Goal: Information Seeking & Learning: Find contact information

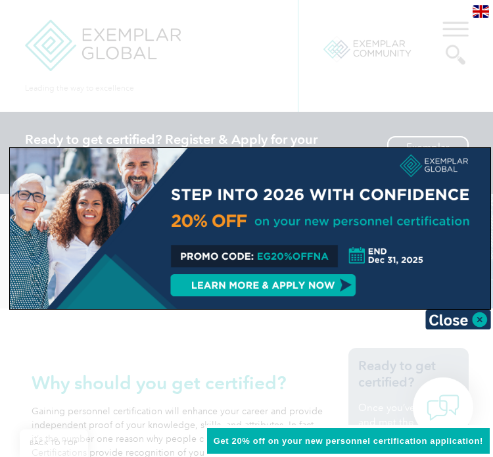
click at [443, 323] on img at bounding box center [458, 320] width 66 height 20
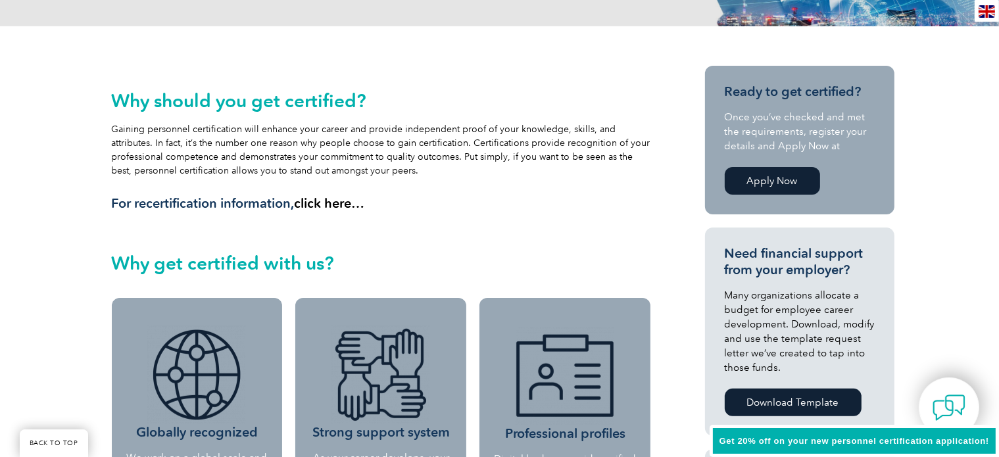
scroll to position [66, 0]
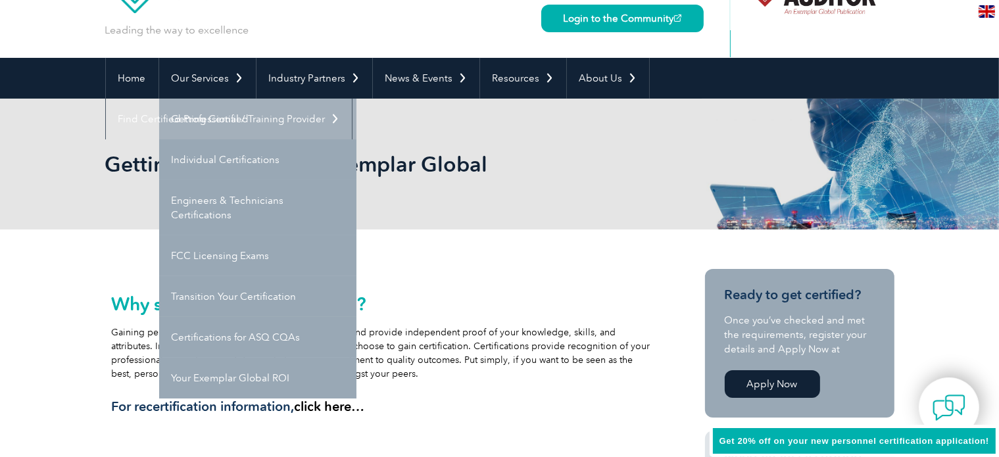
click at [242, 128] on link "Getting Certified" at bounding box center [257, 119] width 197 height 41
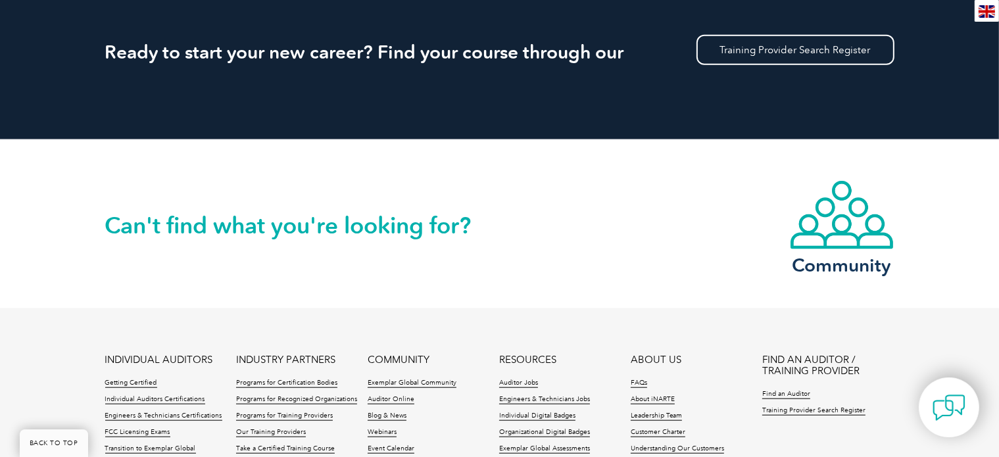
scroll to position [1248, 0]
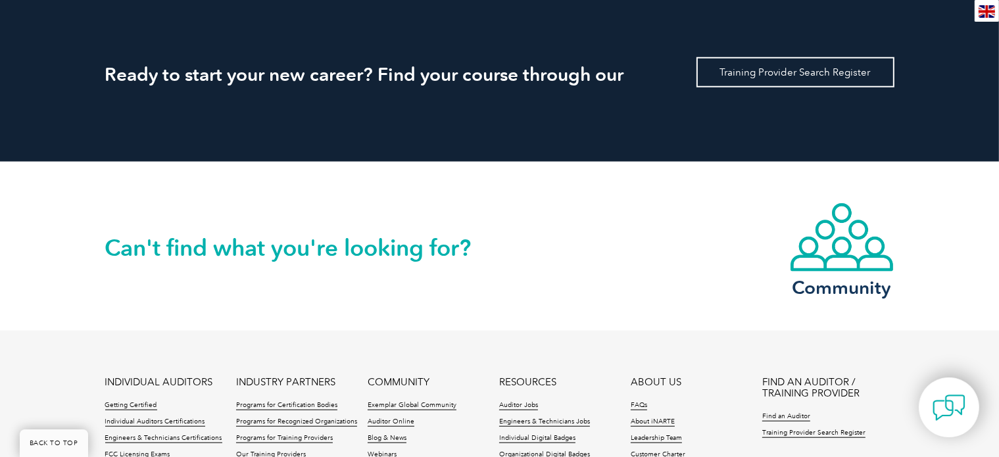
click at [715, 73] on link "Training Provider Search Register" at bounding box center [795, 72] width 198 height 30
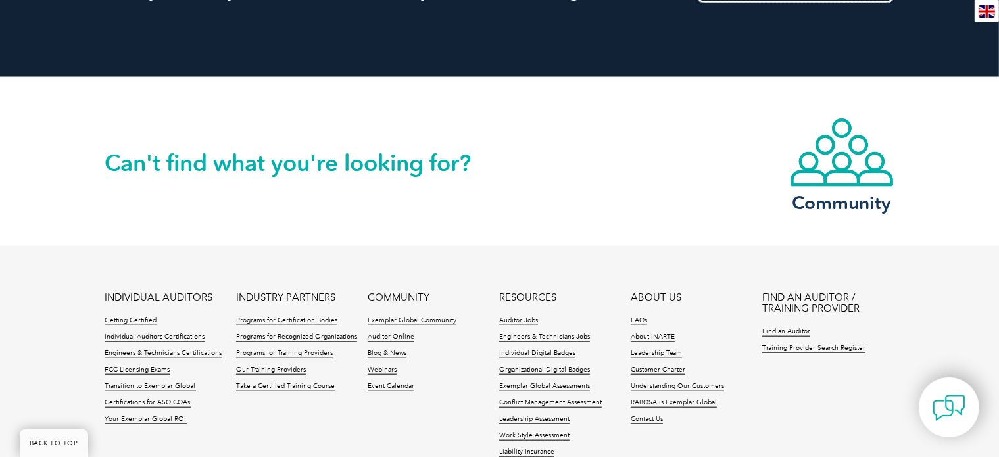
scroll to position [1267, 0]
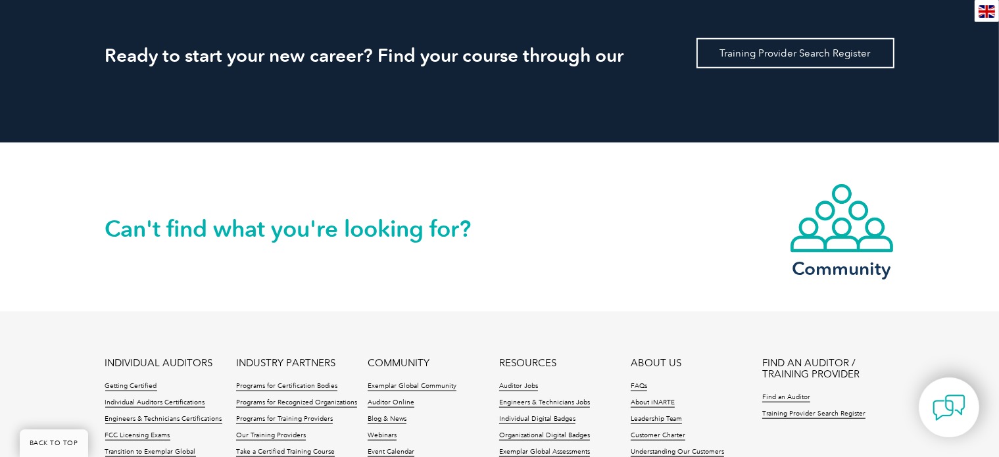
click at [739, 39] on link "Training Provider Search Register" at bounding box center [795, 53] width 198 height 30
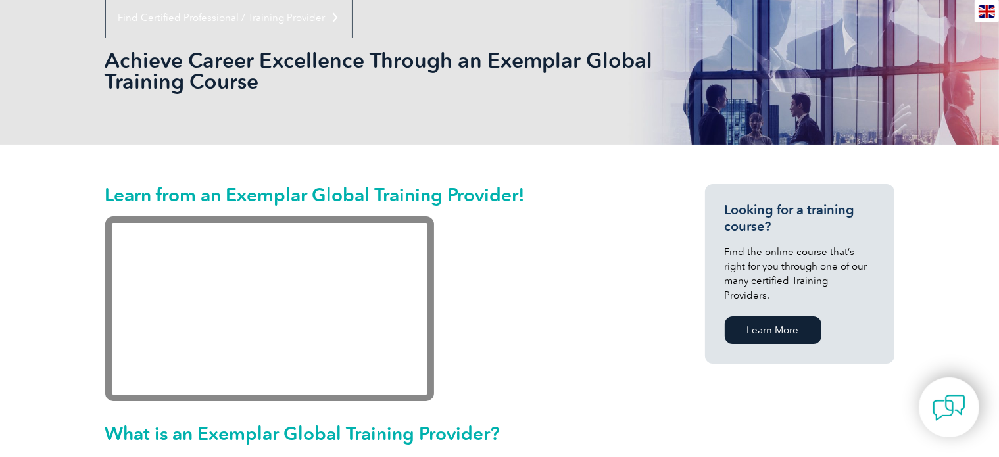
scroll to position [197, 0]
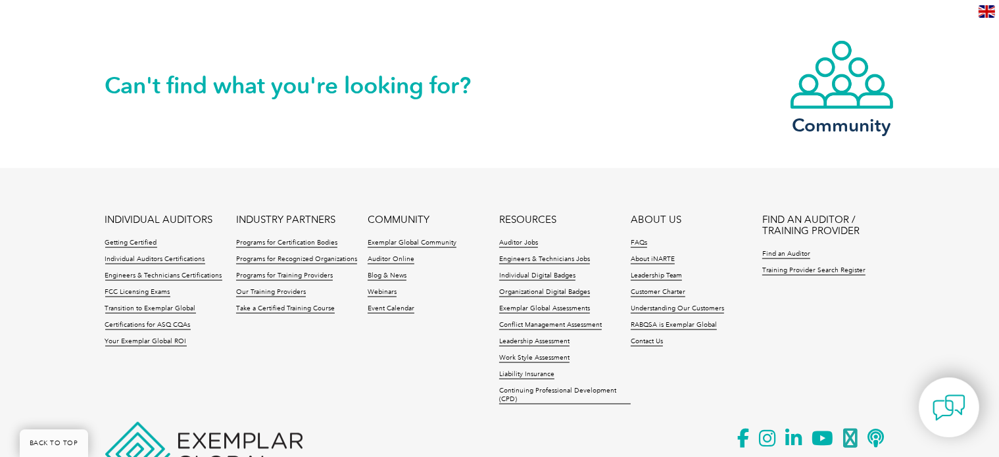
scroll to position [1775, 0]
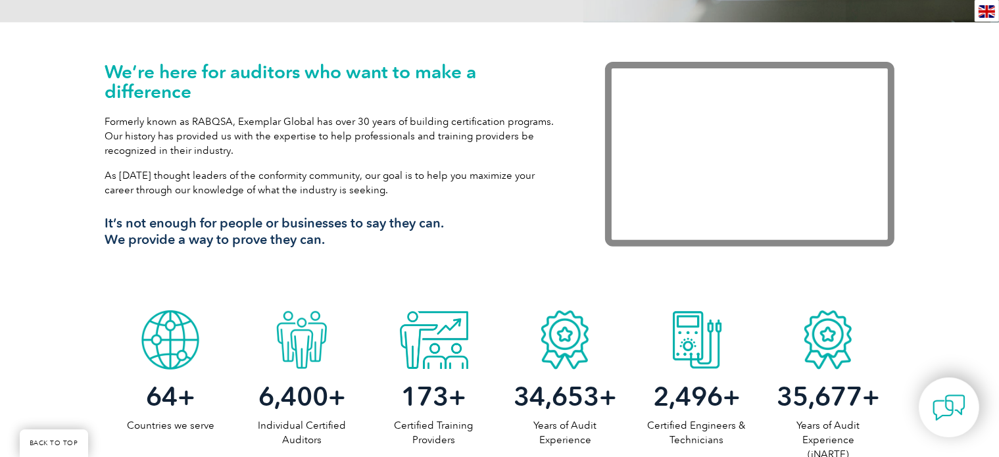
scroll to position [460, 0]
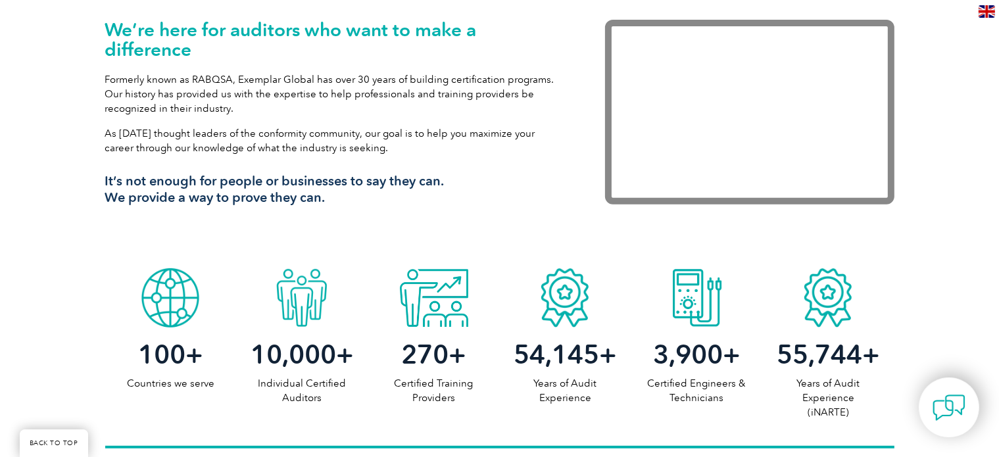
drag, startPoint x: 22, startPoint y: 0, endPoint x: 268, endPoint y: 6, distance: 246.6
click at [257, 101] on p "Formerly known as RABQSA, Exemplar Global has over 30 years of building certifi…" at bounding box center [335, 93] width 460 height 43
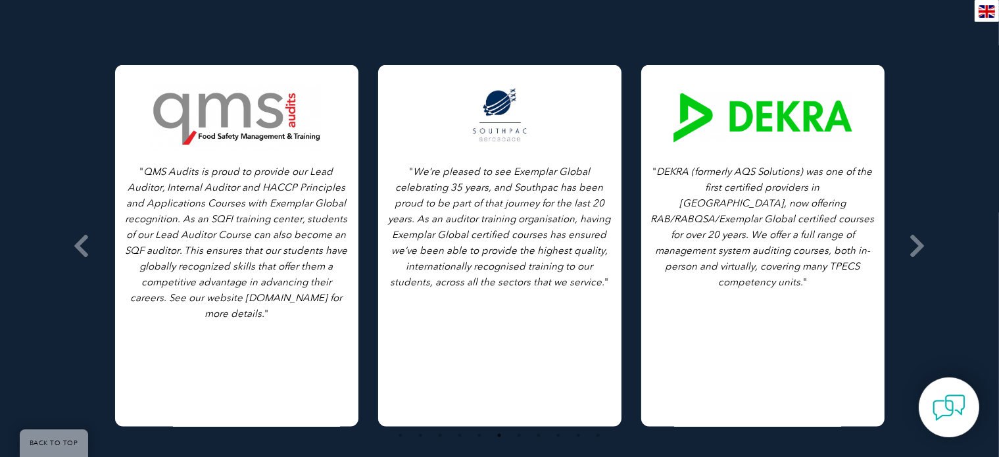
scroll to position [2104, 0]
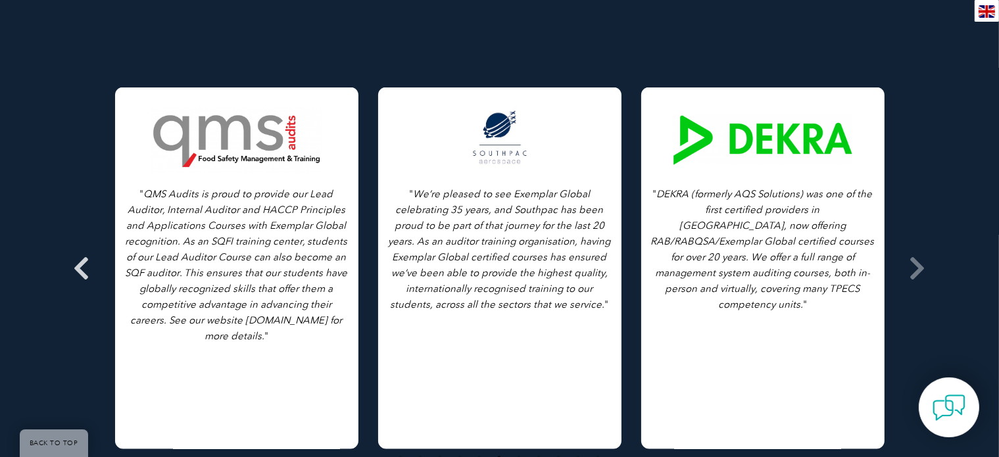
click at [76, 268] on icon at bounding box center [82, 268] width 16 height 0
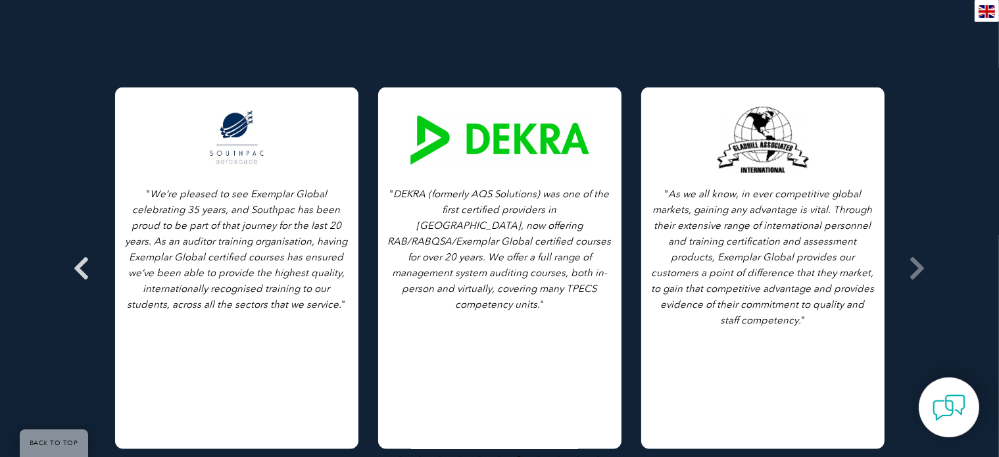
click at [82, 268] on icon at bounding box center [82, 268] width 16 height 0
click at [78, 268] on icon at bounding box center [82, 268] width 16 height 0
click at [918, 268] on icon at bounding box center [917, 268] width 16 height 0
click at [923, 268] on icon at bounding box center [917, 268] width 16 height 0
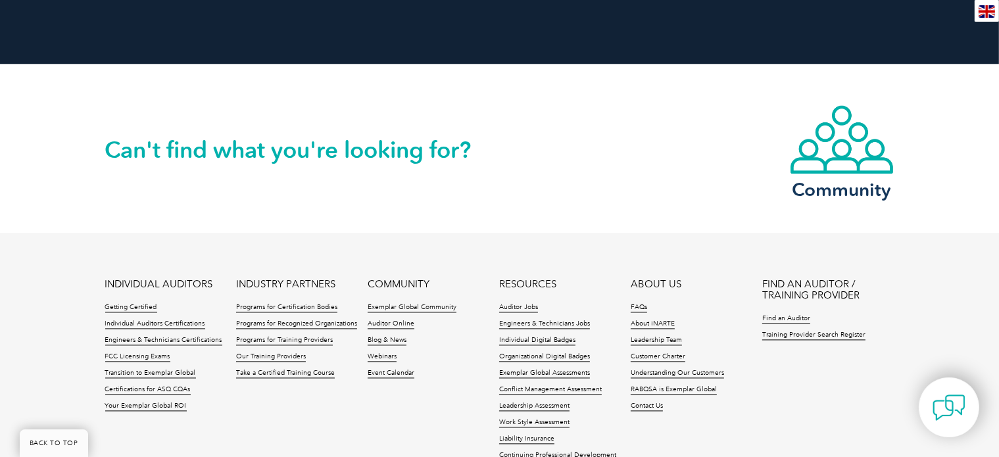
scroll to position [2695, 0]
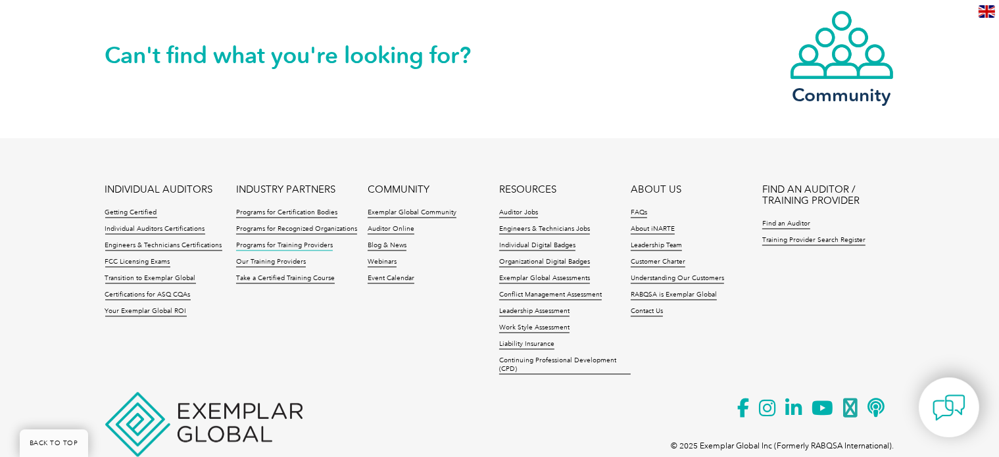
click at [288, 241] on link "Programs for Training Providers" at bounding box center [284, 245] width 97 height 9
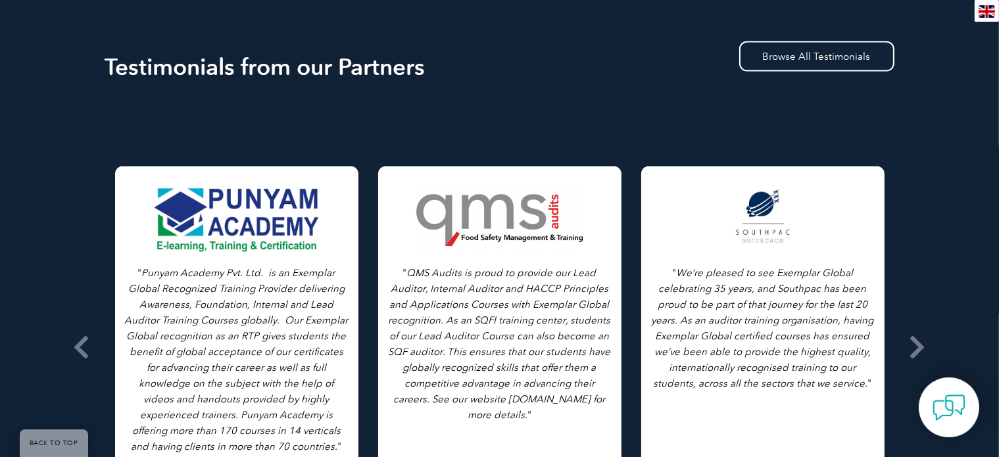
scroll to position [2104, 0]
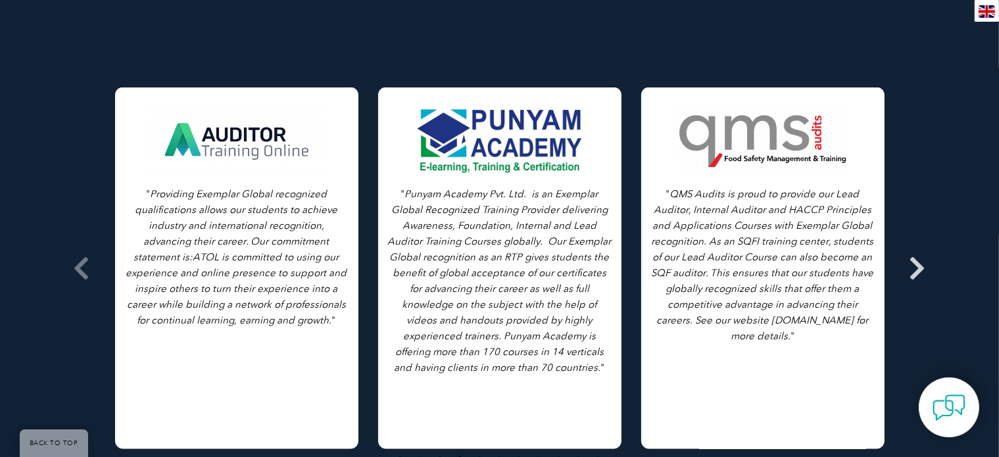
drag, startPoint x: 147, startPoint y: 165, endPoint x: 929, endPoint y: 162, distance: 781.6
click at [894, 22] on div "" As we all know, in ever competitive global markets, gaining any advantage is …" at bounding box center [499, 22] width 789 height 0
drag, startPoint x: 254, startPoint y: 289, endPoint x: 762, endPoint y: 274, distance: 508.4
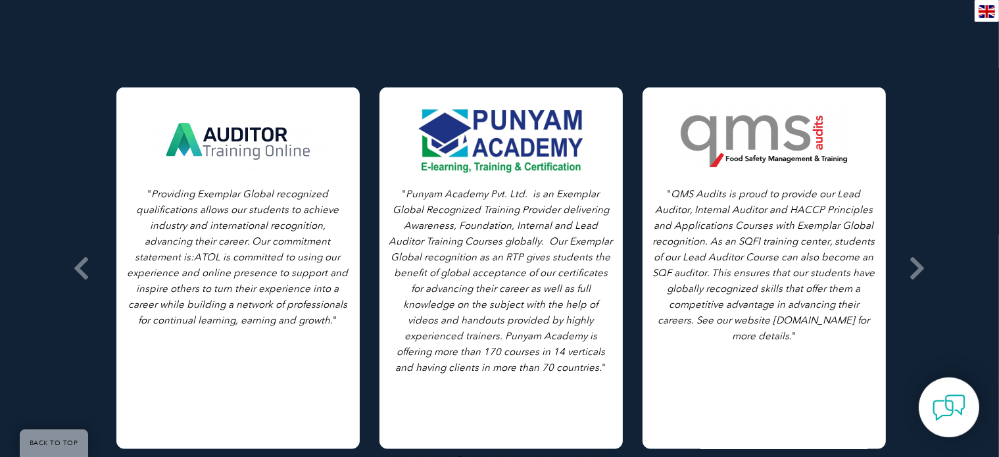
drag, startPoint x: 222, startPoint y: 133, endPoint x: 486, endPoint y: 133, distance: 264.9
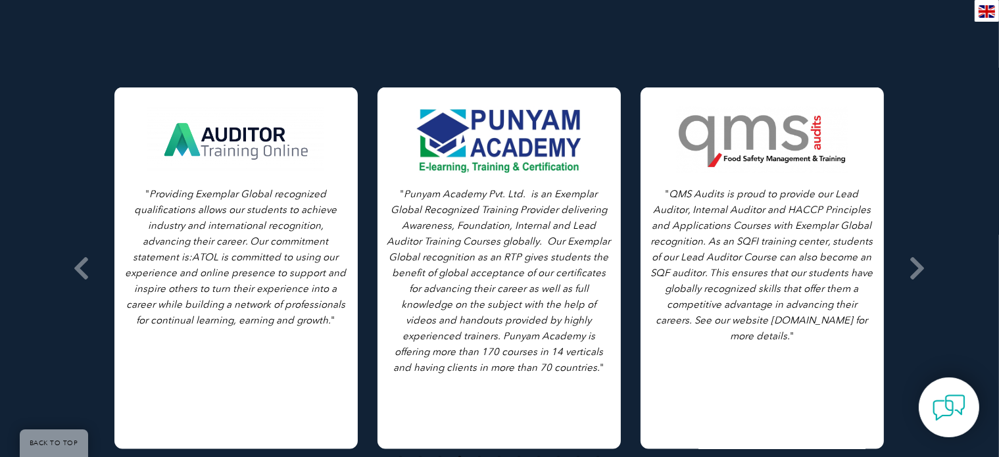
drag, startPoint x: 804, startPoint y: 147, endPoint x: 431, endPoint y: 198, distance: 376.2
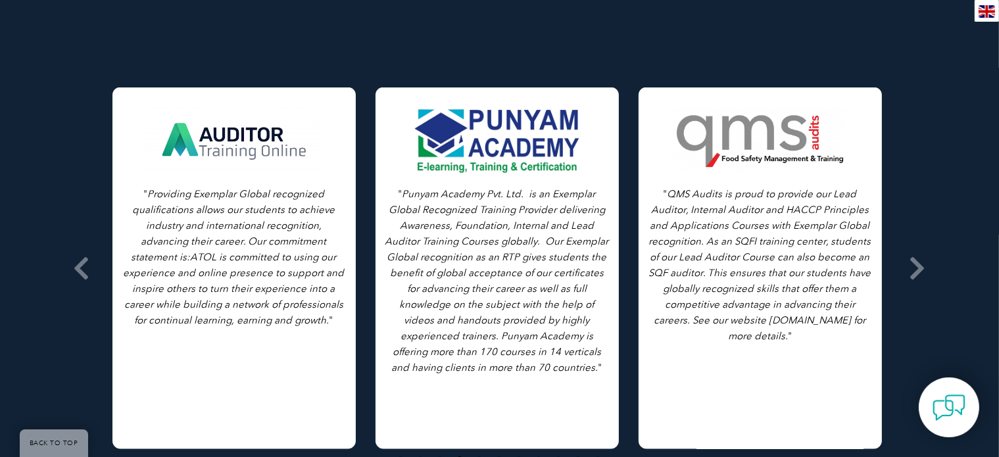
drag, startPoint x: 837, startPoint y: 201, endPoint x: 489, endPoint y: 211, distance: 348.5
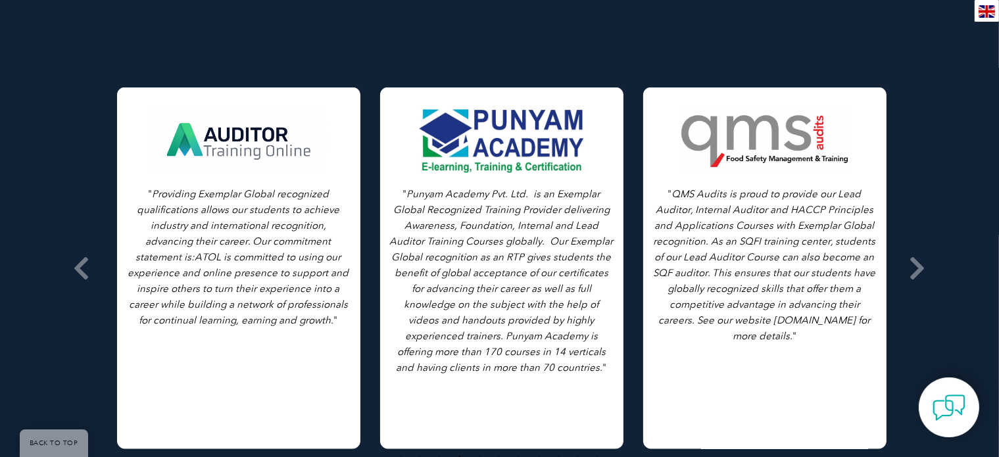
drag, startPoint x: 448, startPoint y: 202, endPoint x: 708, endPoint y: 196, distance: 260.4
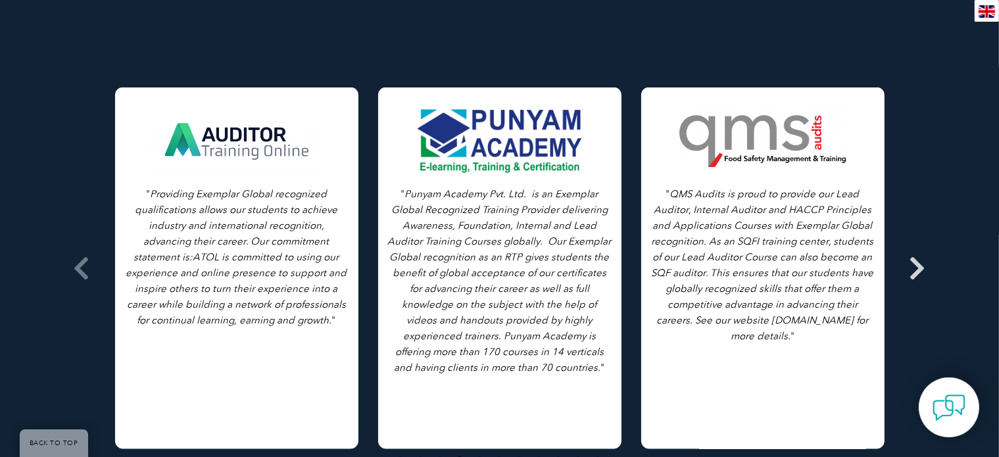
click at [933, 228] on div "Testimonials from our Partners Browse All Testimonials " As we all know, in eve…" at bounding box center [499, 240] width 999 height 640
click at [924, 268] on icon at bounding box center [917, 268] width 16 height 0
click at [919, 268] on icon at bounding box center [917, 268] width 16 height 0
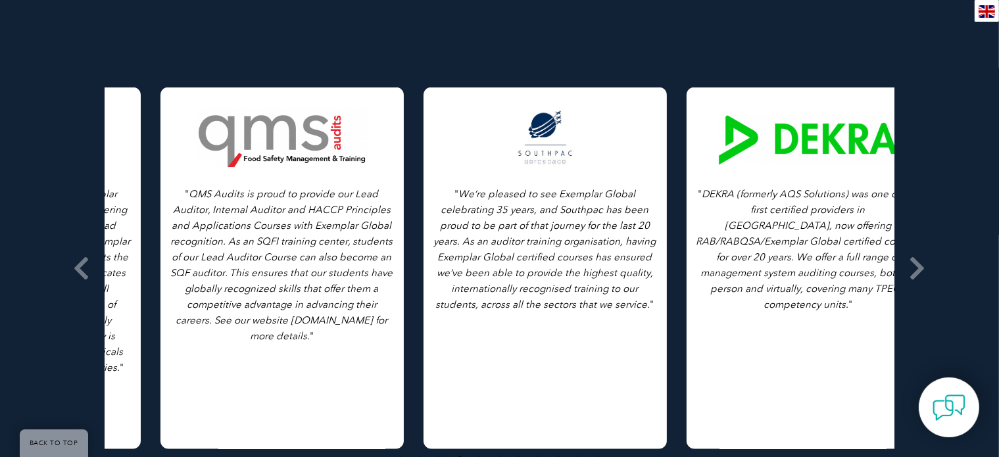
drag, startPoint x: 839, startPoint y: 183, endPoint x: 184, endPoint y: 182, distance: 654.7
click at [199, 188] on icon "QMS Audits is proud to provide our Lead Auditor, Internal Auditor and HACCP Pri…" at bounding box center [282, 265] width 222 height 154
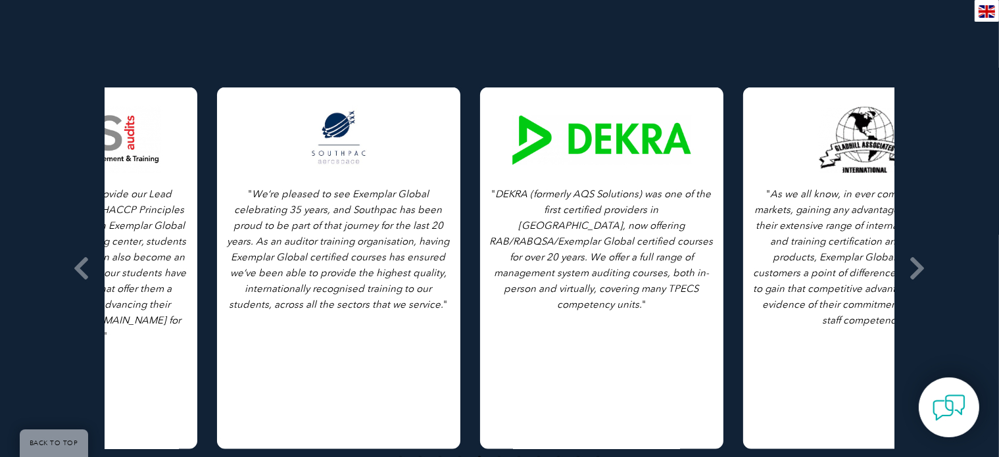
drag, startPoint x: 768, startPoint y: 157, endPoint x: 330, endPoint y: 202, distance: 440.1
click at [330, 202] on div "" We’re pleased to see Exemplar Global celebrating 35 years, and Southpac has b…" at bounding box center [338, 268] width 243 height 362
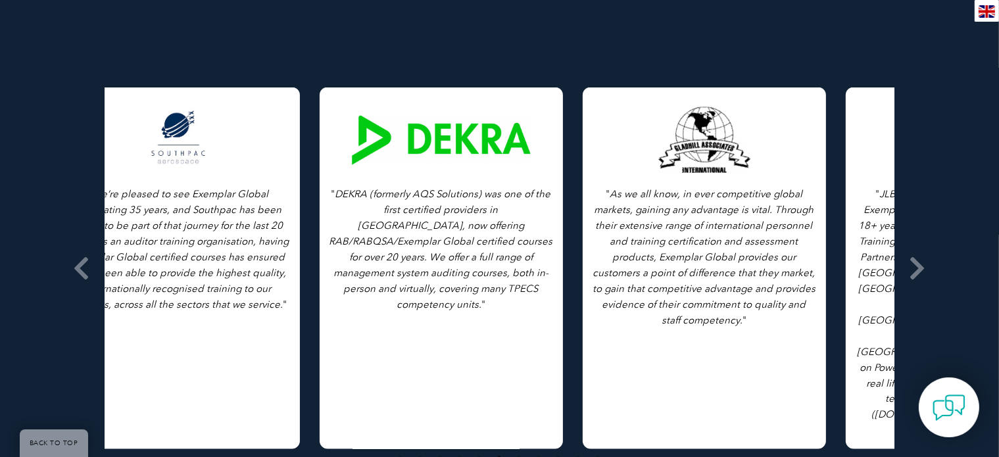
drag, startPoint x: 787, startPoint y: 194, endPoint x: 363, endPoint y: 223, distance: 425.0
click at [363, 223] on icon "DEKRA (formerly AQS Solutions) was one of the first certified providers in [GEO…" at bounding box center [441, 249] width 224 height 122
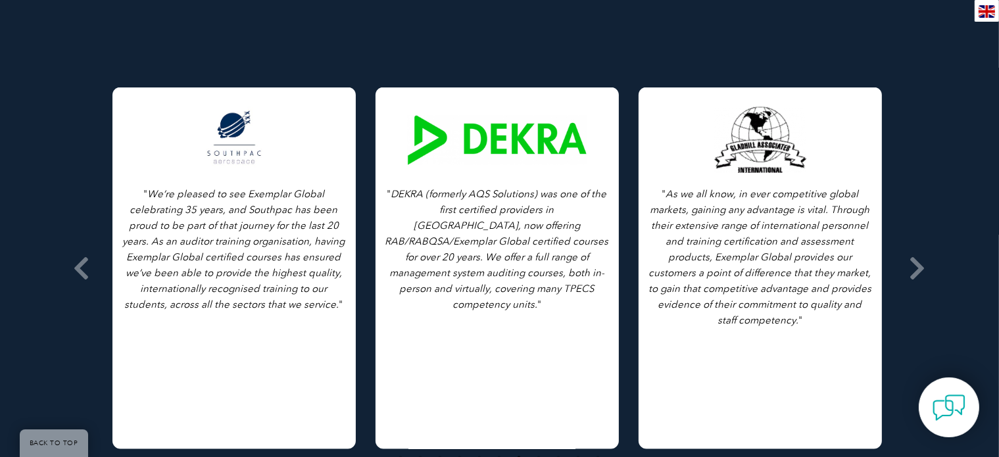
drag, startPoint x: 786, startPoint y: 183, endPoint x: 280, endPoint y: 242, distance: 509.5
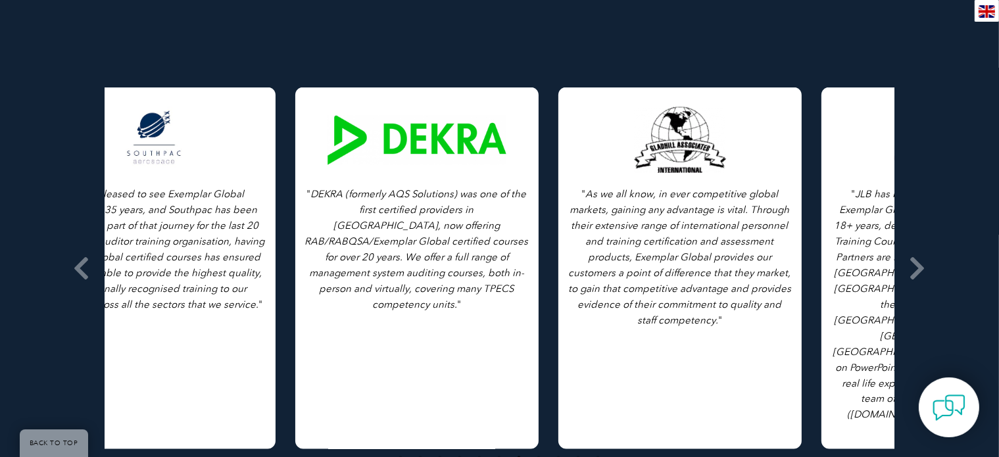
drag, startPoint x: 774, startPoint y: 147, endPoint x: 434, endPoint y: 154, distance: 340.6
click at [558, 147] on div "" As we all know, in ever competitive global markets, gaining any advantage is …" at bounding box center [679, 268] width 243 height 362
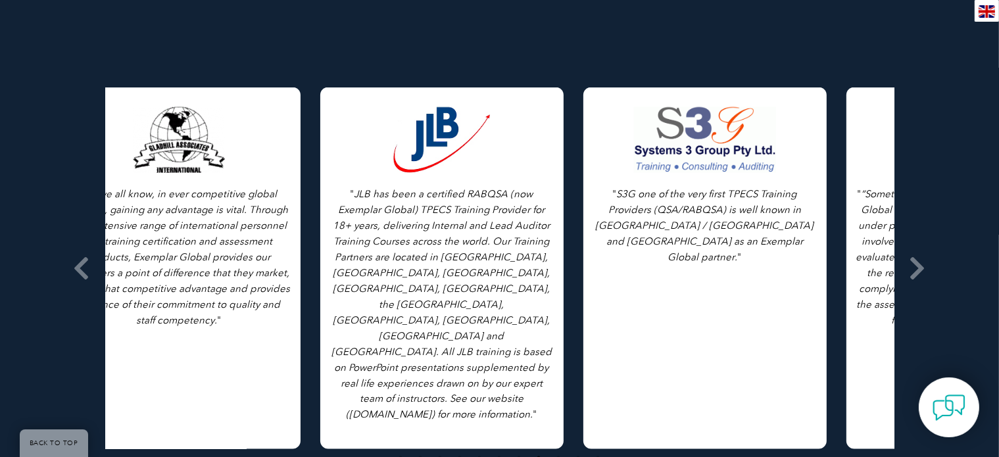
drag, startPoint x: 741, startPoint y: 159, endPoint x: 413, endPoint y: 165, distance: 328.1
click at [413, 188] on icon "JLB has been a certified RABQSA (now Exemplar Global) TPECS Training Provider f…" at bounding box center [441, 304] width 220 height 233
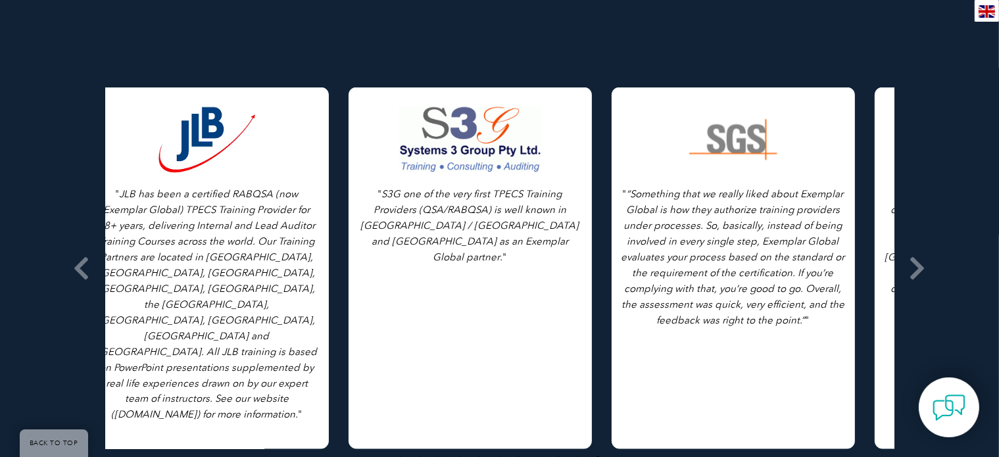
drag, startPoint x: 258, startPoint y: 181, endPoint x: 472, endPoint y: 176, distance: 214.4
click at [472, 188] on icon "S3G one of the very first TPECS Training Providers (QSA/RABQSA) is well known i…" at bounding box center [470, 225] width 218 height 75
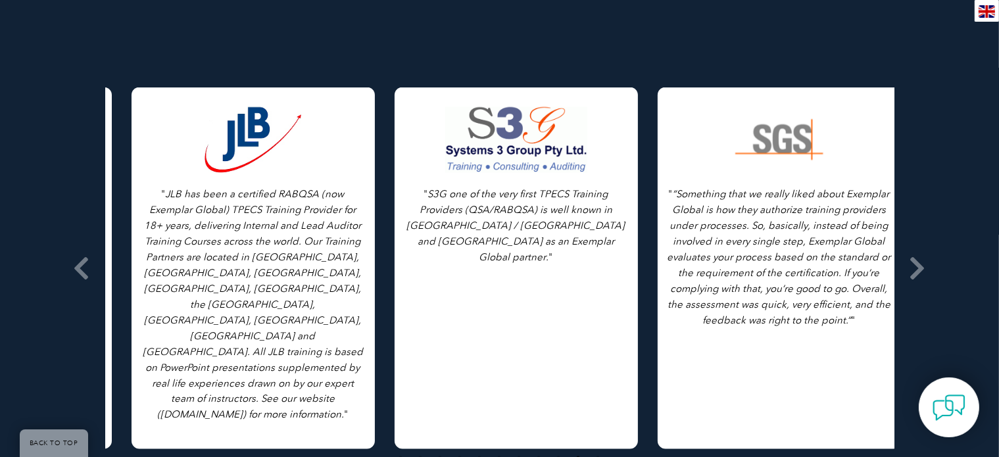
drag, startPoint x: 416, startPoint y: 162, endPoint x: 433, endPoint y: 163, distance: 16.4
click at [433, 188] on icon "S3G one of the very first TPECS Training Providers (QSA/RABQSA) is well known i…" at bounding box center [516, 225] width 218 height 75
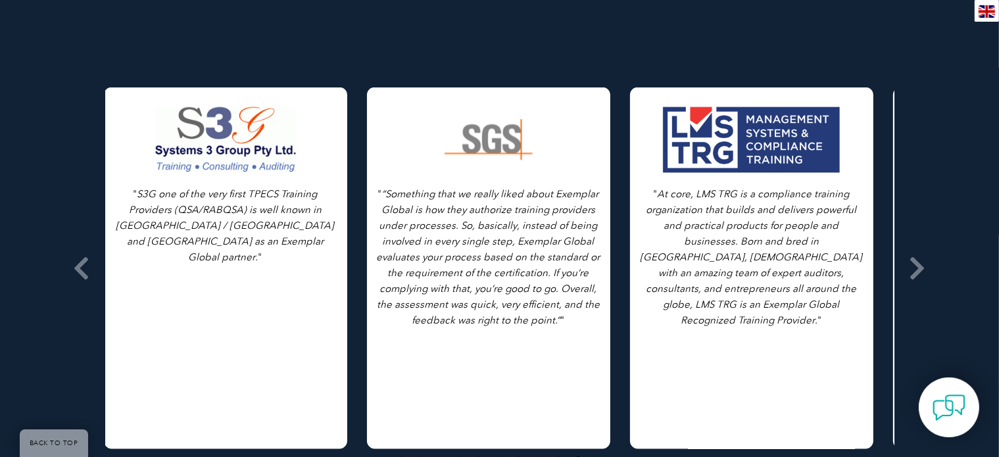
drag, startPoint x: 768, startPoint y: 204, endPoint x: 484, endPoint y: 215, distance: 284.2
click at [484, 215] on p "" “Something that we really liked about Exemplar Global is how they authorize t…" at bounding box center [489, 257] width 224 height 142
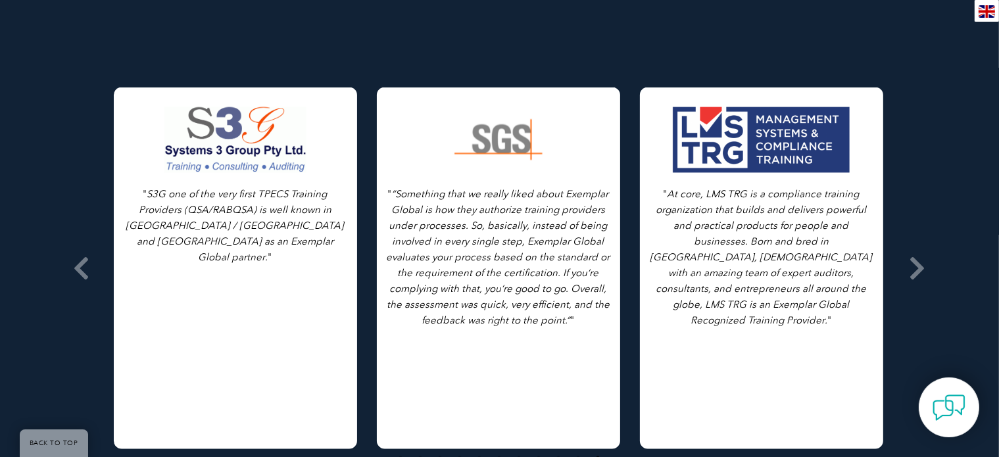
drag, startPoint x: 777, startPoint y: 193, endPoint x: 404, endPoint y: 218, distance: 374.2
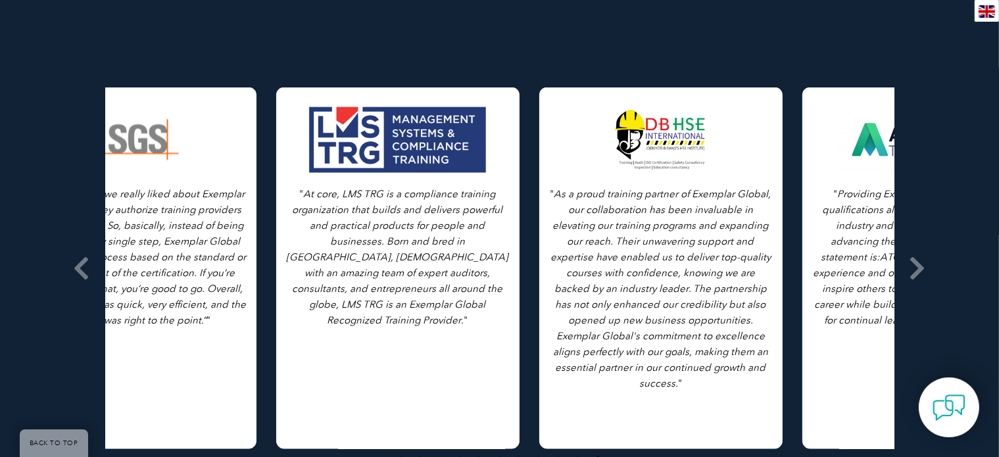
drag, startPoint x: 694, startPoint y: 216, endPoint x: 343, endPoint y: 217, distance: 350.4
click at [343, 217] on icon "At core, LMS TRG is a compliance training organization that builds and delivers…" at bounding box center [398, 257] width 222 height 138
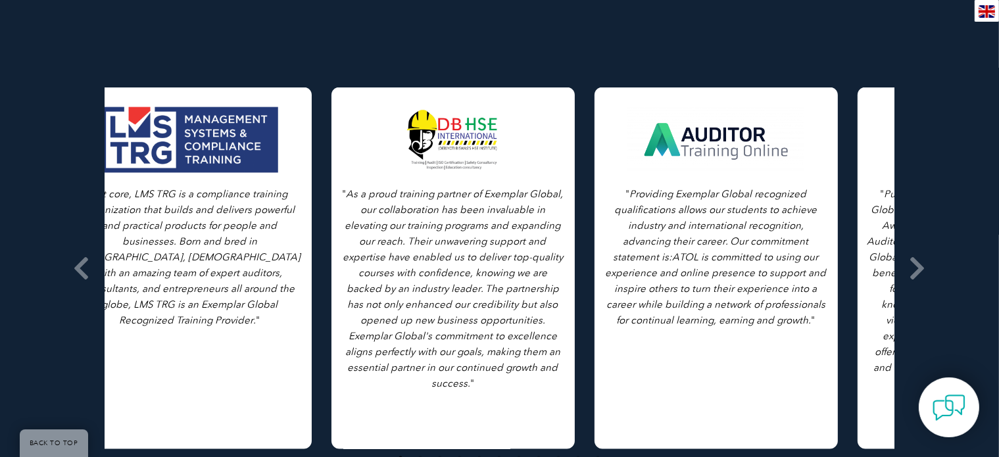
drag, startPoint x: 690, startPoint y: 212, endPoint x: 385, endPoint y: 227, distance: 304.7
click at [385, 227] on icon "As a proud training partner of Exemplar Global, our collaboration has been inva…" at bounding box center [452, 288] width 221 height 201
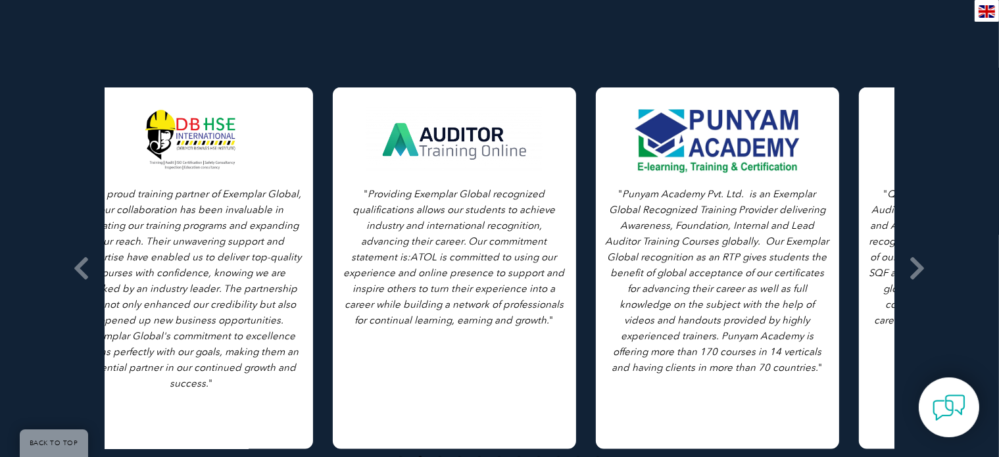
drag, startPoint x: 707, startPoint y: 228, endPoint x: 379, endPoint y: 236, distance: 328.8
click at [379, 236] on p "" Providing Exemplar Global recognized qualifications allows our students to ac…" at bounding box center [454, 257] width 224 height 142
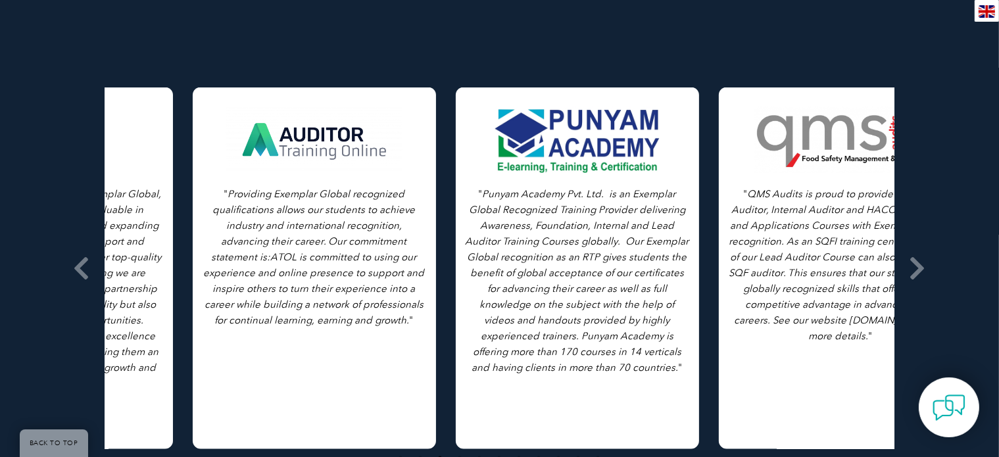
drag, startPoint x: 715, startPoint y: 216, endPoint x: 516, endPoint y: 220, distance: 199.2
click at [516, 220] on p "" Punyam Academy Pvt. Ltd. is an Exemplar Global Recognized Training Provider d…" at bounding box center [577, 280] width 224 height 189
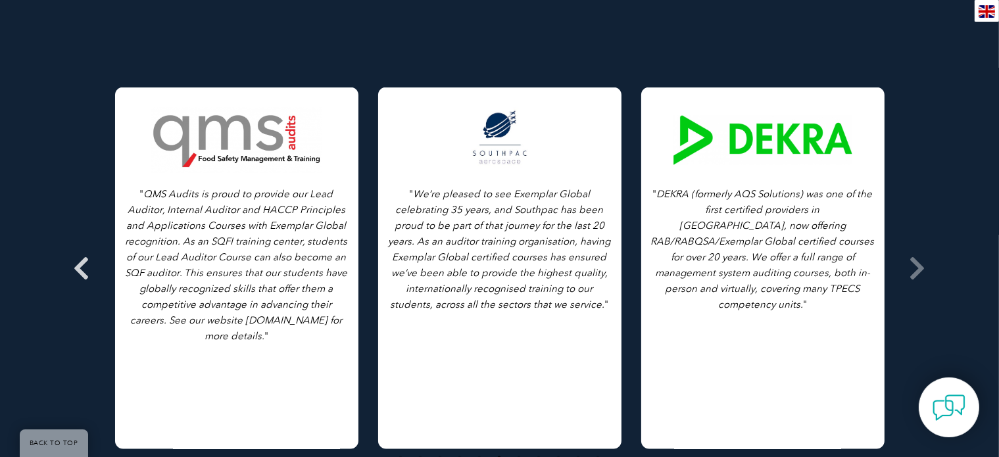
drag, startPoint x: 412, startPoint y: 162, endPoint x: 87, endPoint y: 166, distance: 324.8
click at [105, 22] on div "" As we all know, in ever competitive global markets, gaining any advantage is …" at bounding box center [499, 22] width 789 height 0
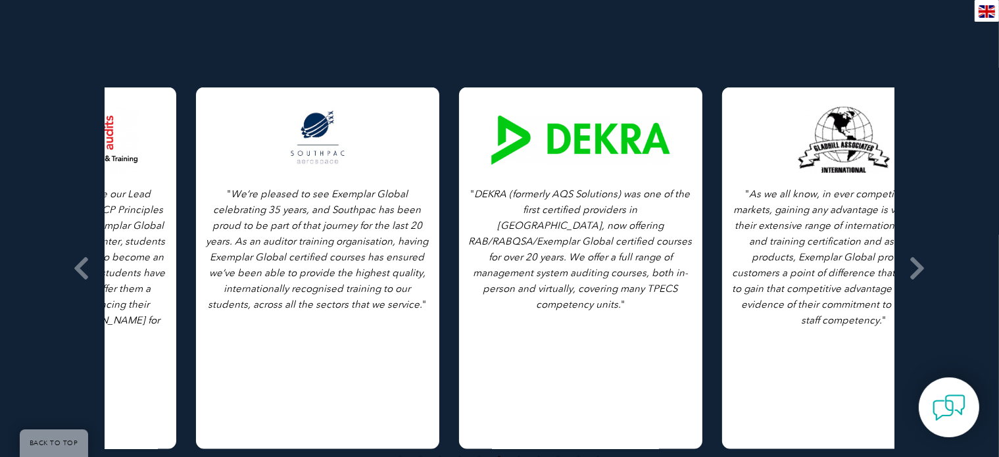
drag, startPoint x: 638, startPoint y: 165, endPoint x: 456, endPoint y: 174, distance: 182.3
click at [456, 174] on div "" DEKRA (formerly AQS Solutions) was one of the first certified providers in No…" at bounding box center [580, 268] width 263 height 362
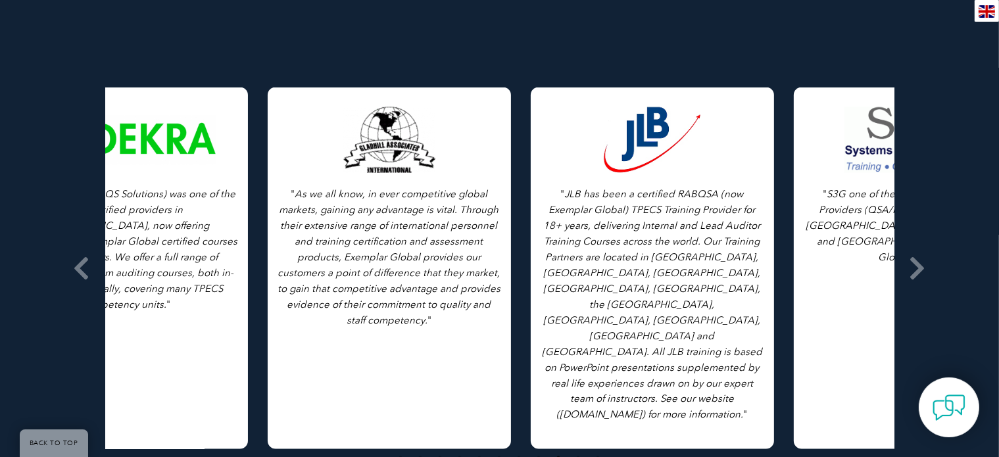
drag, startPoint x: 434, startPoint y: 176, endPoint x: 589, endPoint y: 191, distance: 155.9
click at [589, 191] on icon "JLB has been a certified RABQSA (now Exemplar Global) TPECS Training Provider f…" at bounding box center [652, 304] width 220 height 233
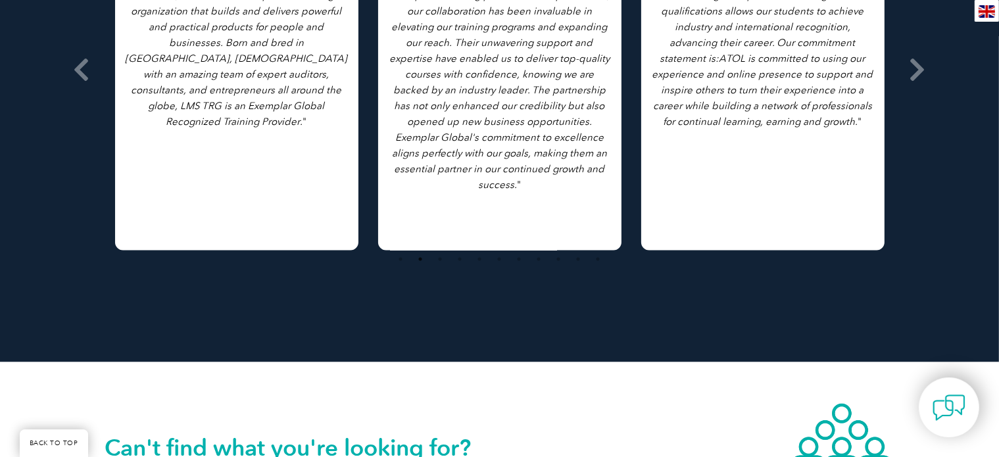
scroll to position [2630, 0]
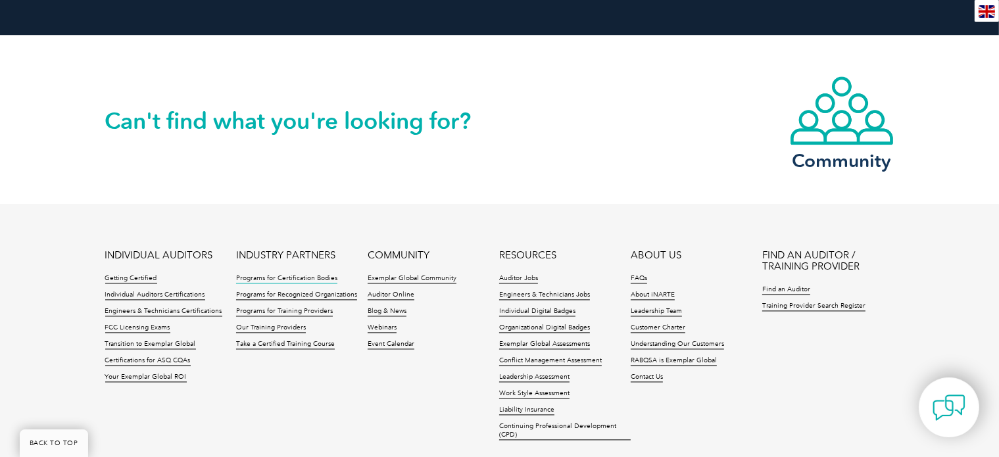
click at [274, 274] on link "Programs for Certification Bodies" at bounding box center [286, 278] width 101 height 9
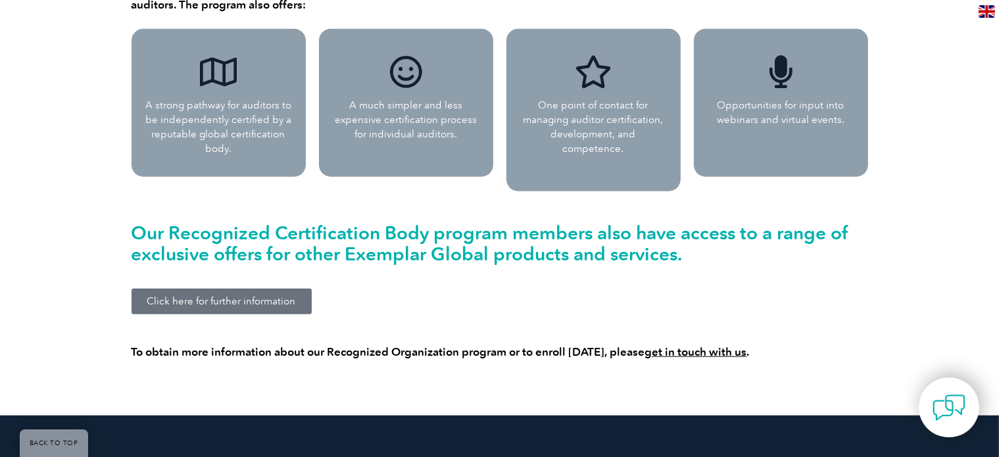
scroll to position [1380, 0]
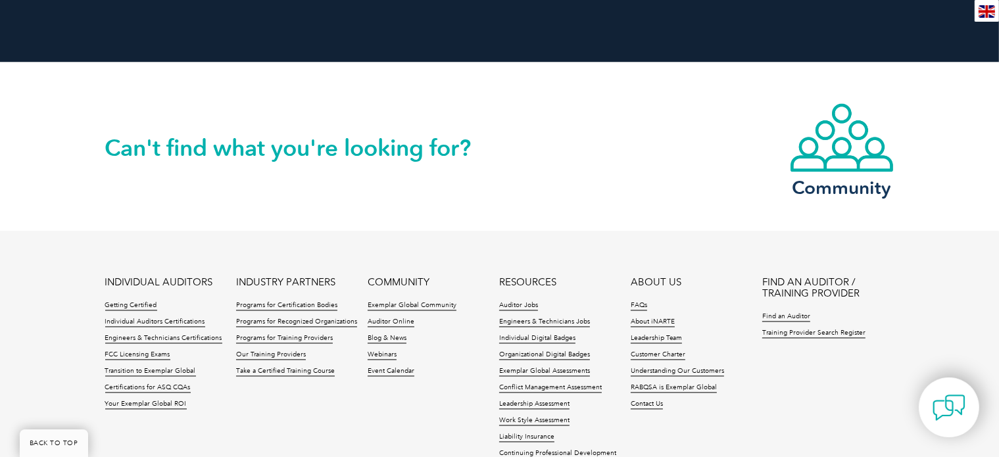
scroll to position [2630, 0]
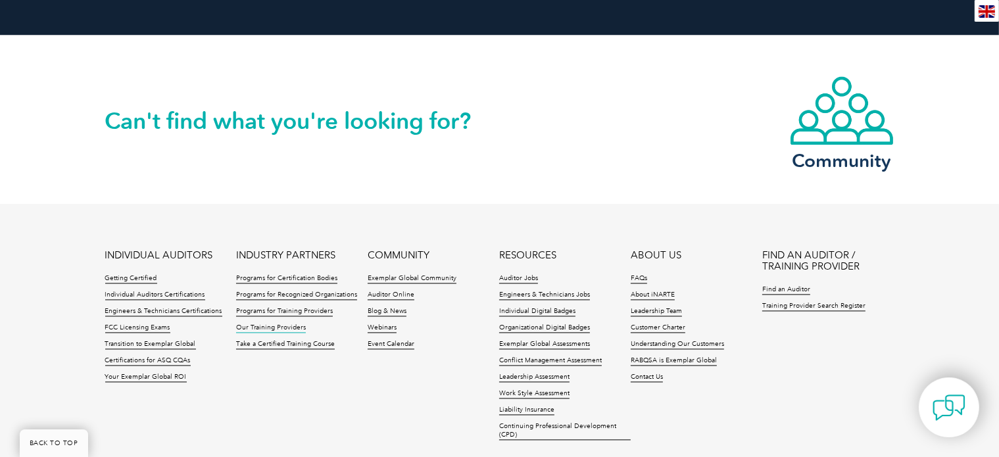
click at [250, 323] on link "Our Training Providers" at bounding box center [271, 327] width 70 height 9
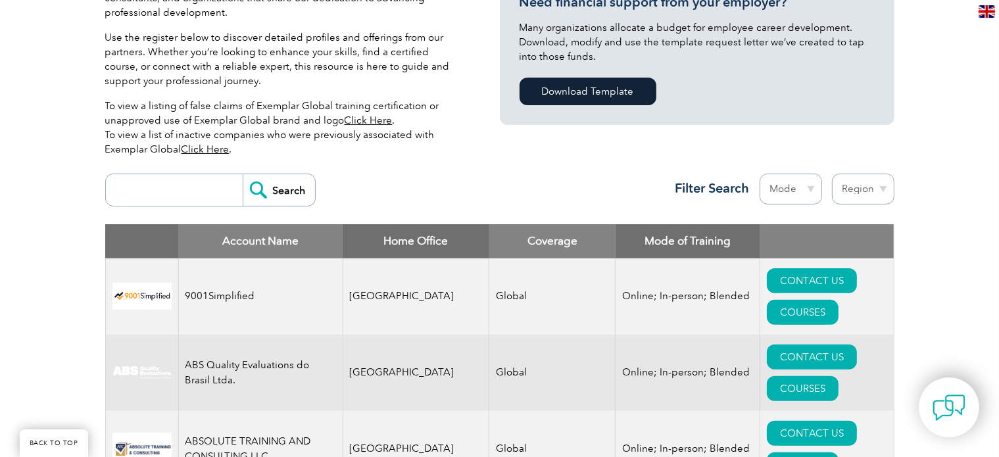
scroll to position [263, 0]
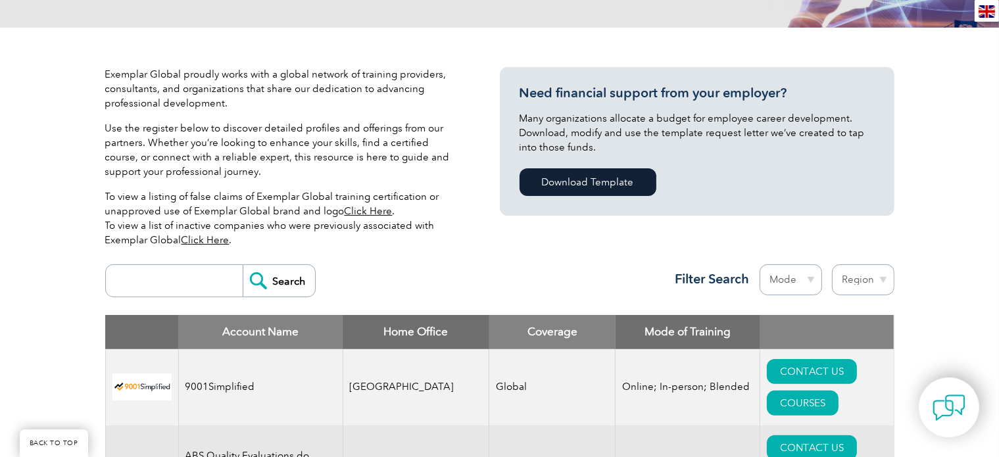
drag, startPoint x: 855, startPoint y: 275, endPoint x: 862, endPoint y: 277, distance: 6.9
click at [860, 277] on select "Region Australia Bahrain Bangladesh Brazil Canada Colombia Dominican Republic E…" at bounding box center [863, 279] width 62 height 31
select select "[GEOGRAPHIC_DATA]"
click at [832, 264] on select "Region Australia Bahrain Bangladesh Brazil Canada Colombia Dominican Republic E…" at bounding box center [863, 279] width 62 height 31
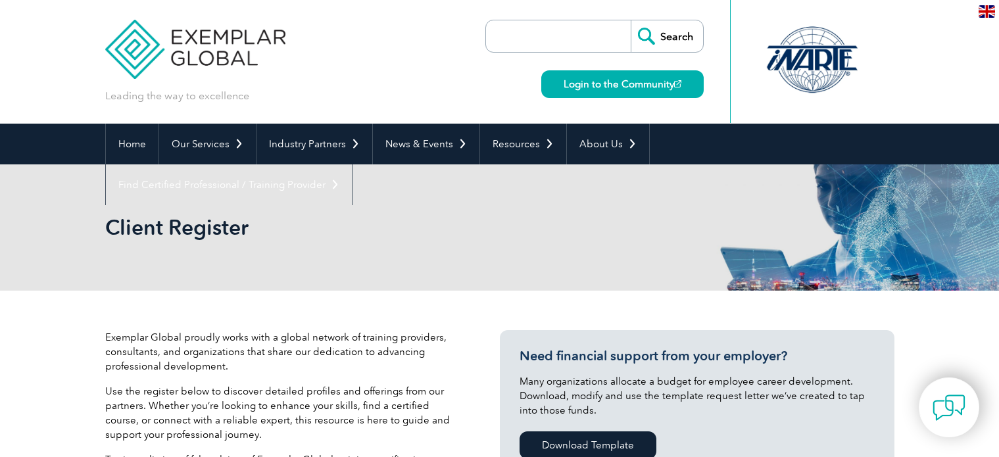
select select "[GEOGRAPHIC_DATA]"
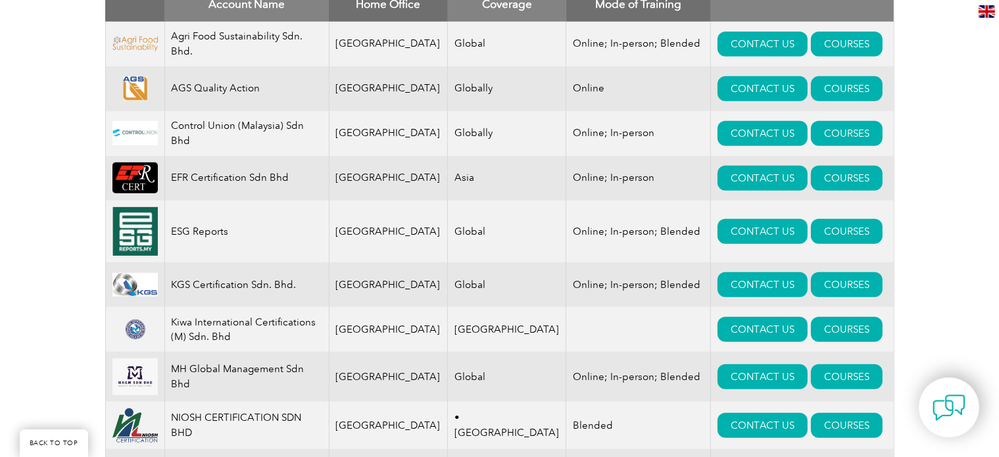
scroll to position [592, 0]
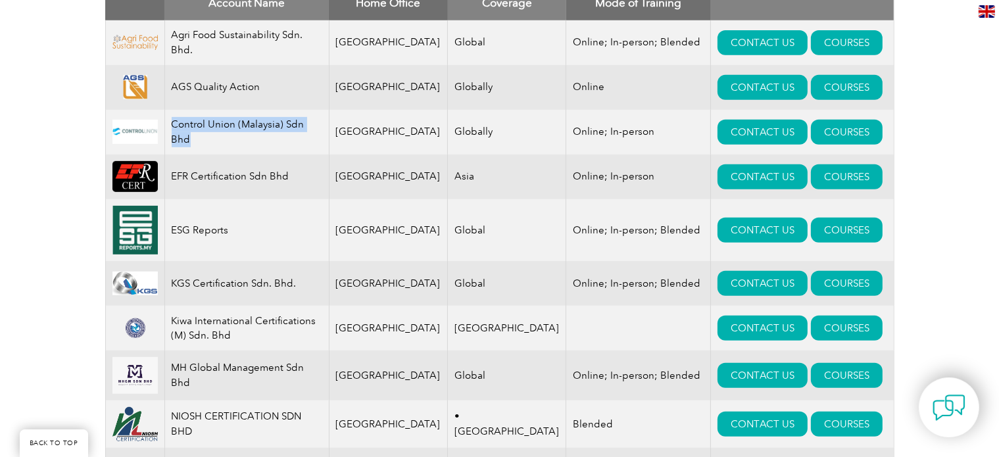
drag, startPoint x: 176, startPoint y: 123, endPoint x: 193, endPoint y: 147, distance: 30.1
click at [193, 147] on td "Control Union (Malaysia) Sdn Bhd" at bounding box center [246, 132] width 164 height 45
